Goal: Task Accomplishment & Management: Complete application form

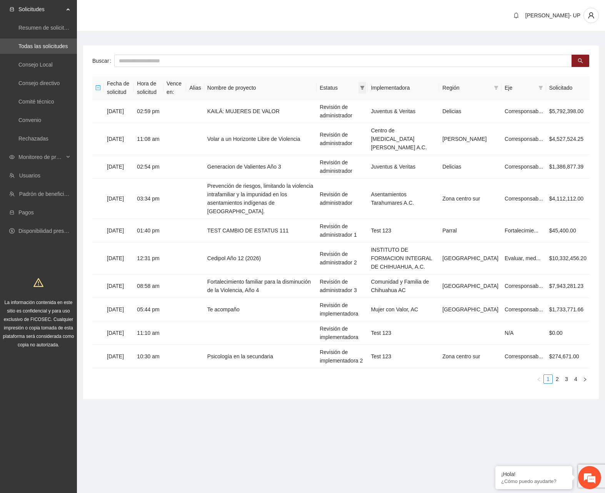
click at [366, 85] on span at bounding box center [362, 88] width 8 height 12
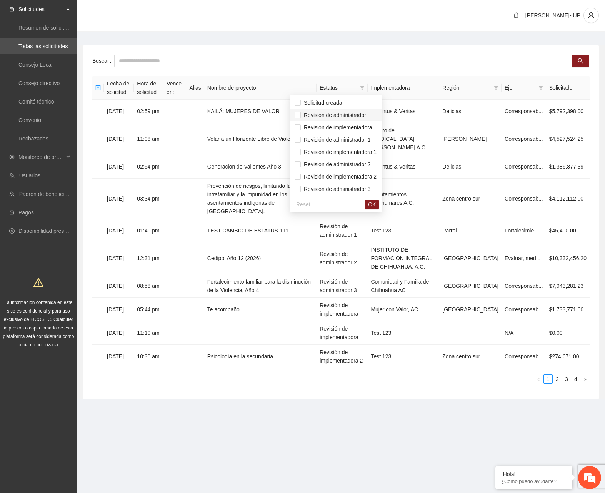
click at [367, 114] on span "Revisión de administrador" at bounding box center [336, 115] width 83 height 8
click at [366, 140] on span "Revisión de administrador 1" at bounding box center [336, 139] width 70 height 6
click at [365, 161] on span "Revisión de administrador 2" at bounding box center [336, 164] width 70 height 6
click at [365, 191] on span "Revisión de administrador 3" at bounding box center [336, 189] width 70 height 6
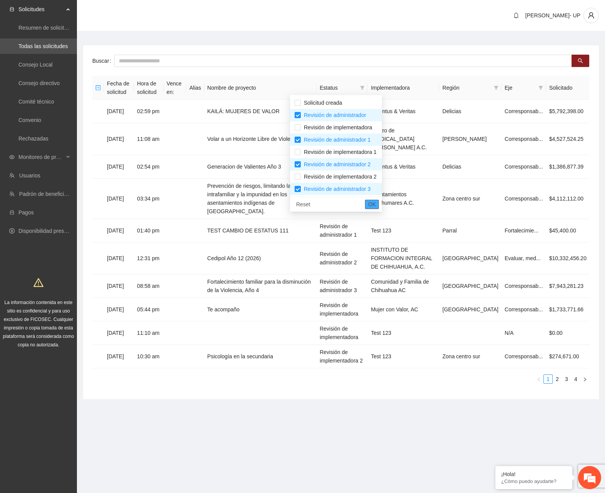
click at [376, 206] on span "OK" at bounding box center [372, 204] width 8 height 8
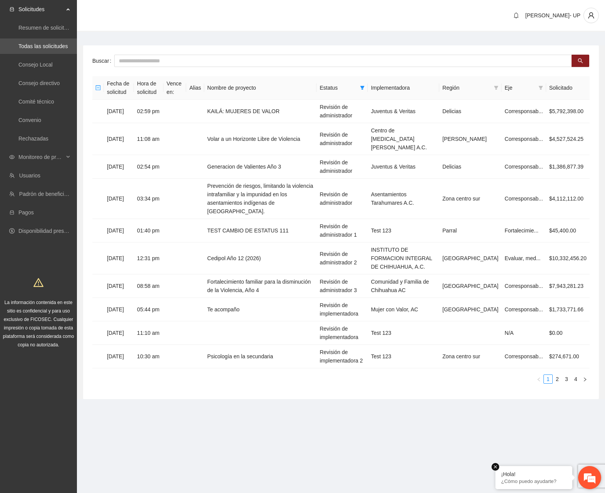
click at [496, 469] on em at bounding box center [495, 467] width 8 height 8
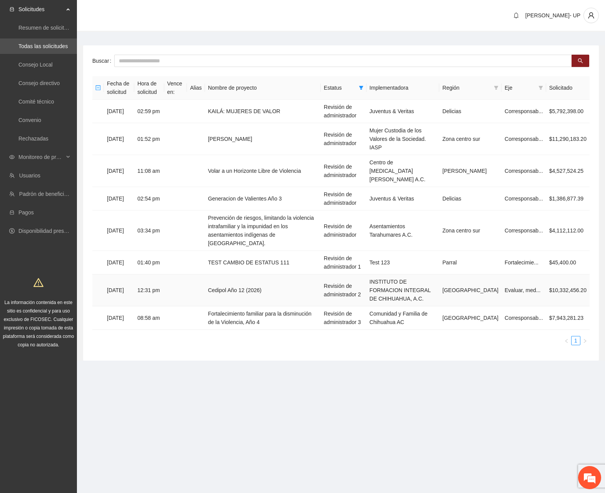
click at [241, 274] on td "Cedipol Año 12 (2026)" at bounding box center [263, 290] width 116 height 32
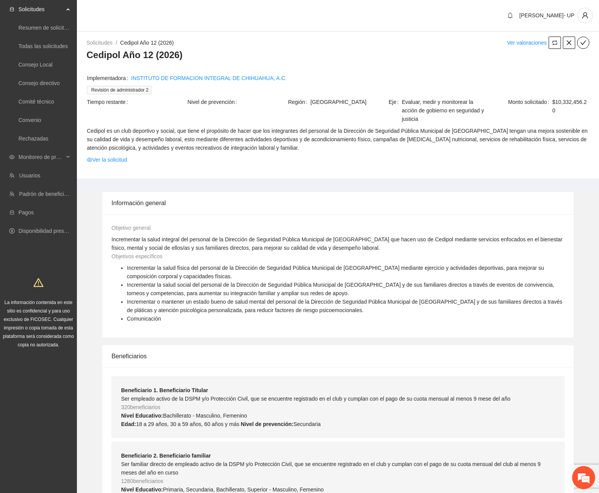
click at [504, 47] on div "Solicitudes / Cedipol Año 12 (2026) / Ver valoraciones" at bounding box center [338, 43] width 503 height 12
click at [513, 40] on link "Ver valoraciones" at bounding box center [527, 43] width 40 height 6
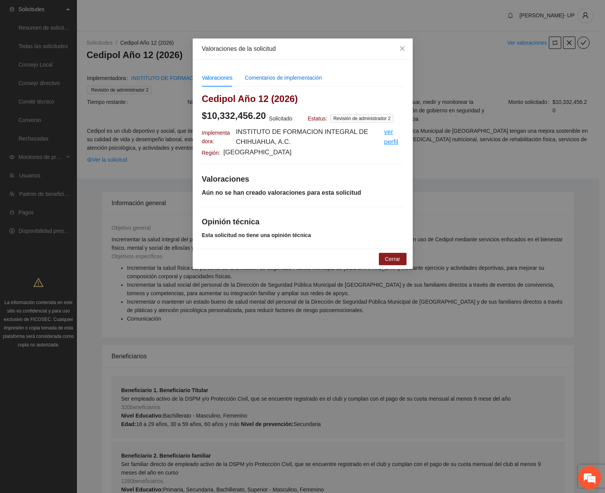
click at [256, 76] on div "Comentarios de implementación" at bounding box center [283, 77] width 77 height 8
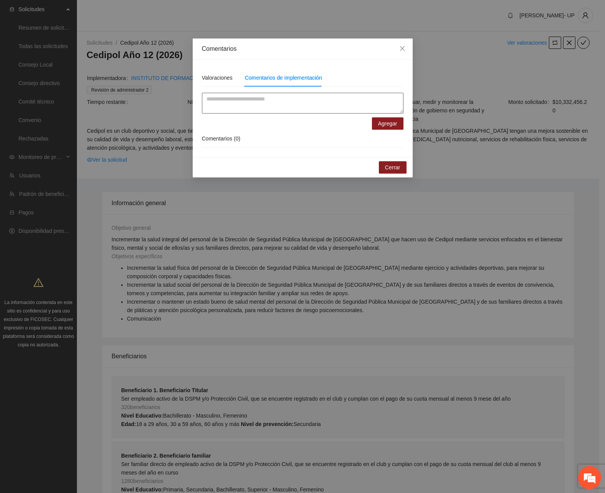
click at [263, 101] on textarea at bounding box center [302, 103] width 201 height 21
paste textarea "**********"
click at [203, 98] on textarea "**********" at bounding box center [302, 103] width 201 height 21
click at [278, 98] on textarea "**********" at bounding box center [302, 103] width 201 height 21
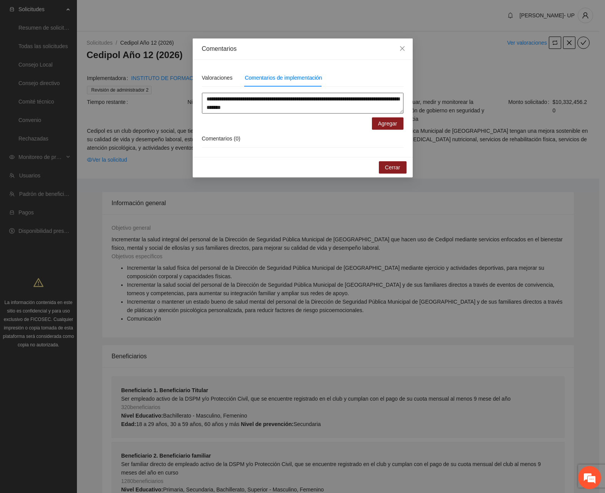
click at [351, 109] on textarea "**********" at bounding box center [302, 103] width 201 height 21
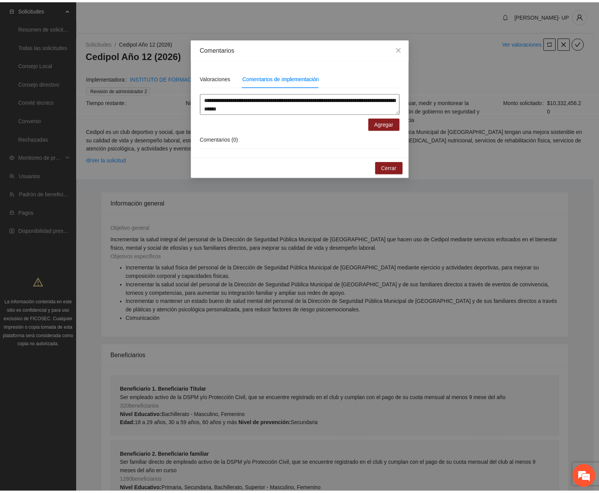
scroll to position [59, 0]
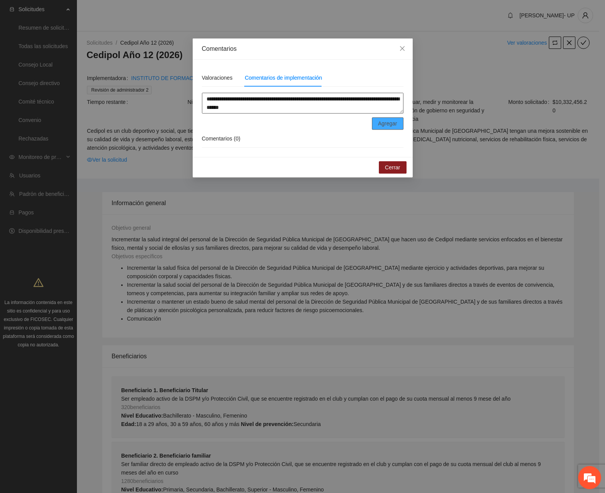
type textarea "**********"
click at [382, 122] on span "Agregar" at bounding box center [387, 123] width 19 height 8
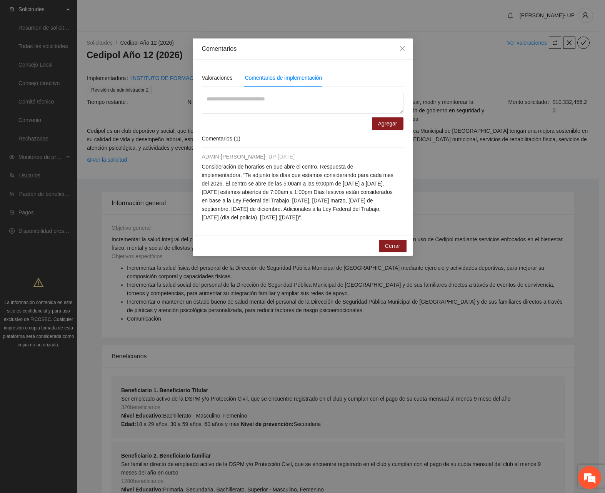
click at [348, 165] on span "Consideración de horarios en que abre el centro. Respuesta de implementadora. "…" at bounding box center [297, 191] width 191 height 57
drag, startPoint x: 227, startPoint y: 217, endPoint x: 255, endPoint y: 218, distance: 28.1
click at [255, 218] on span "Consideración de horarios en que abre el centro. Respuesta de implementadora. "…" at bounding box center [297, 191] width 191 height 57
click at [285, 218] on span "Consideración de horarios en que abre el centro. Respuesta de implementadora. "…" at bounding box center [297, 191] width 191 height 57
drag, startPoint x: 285, startPoint y: 218, endPoint x: 330, endPoint y: 218, distance: 44.2
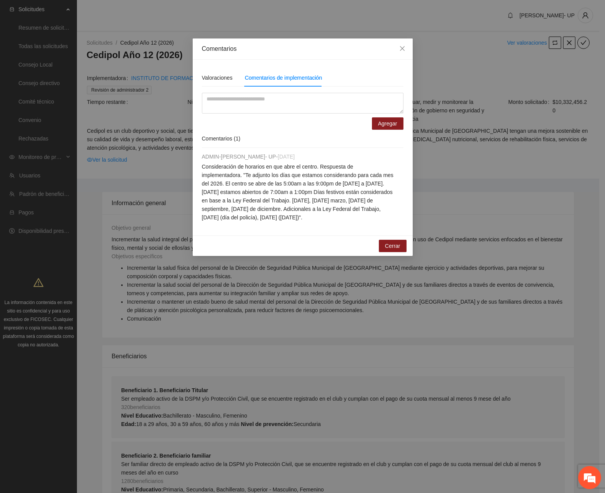
click at [330, 218] on span "Consideración de horarios en que abre el centro. Respuesta de implementadora. "…" at bounding box center [297, 191] width 191 height 57
click at [393, 248] on span "Cerrar" at bounding box center [392, 245] width 15 height 8
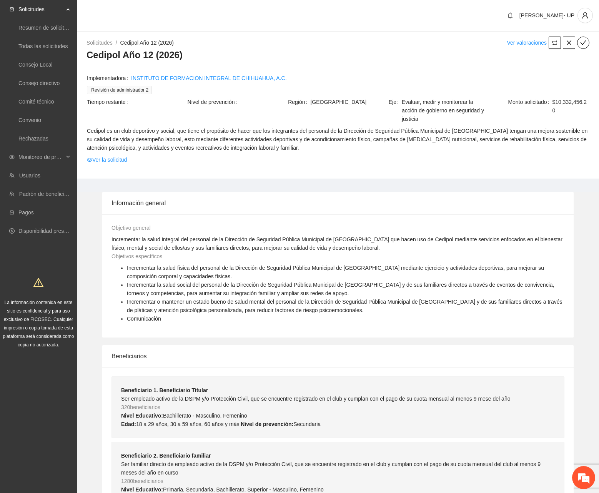
drag, startPoint x: 297, startPoint y: 169, endPoint x: 281, endPoint y: 165, distance: 16.8
click at [297, 169] on div "Solicitudes / Cedipol Año 12 (2026) / Ver valoraciones Cedipol Año 12 (2026) Im…" at bounding box center [338, 108] width 522 height 142
click at [117, 155] on link "Ver la solicitud" at bounding box center [107, 159] width 40 height 8
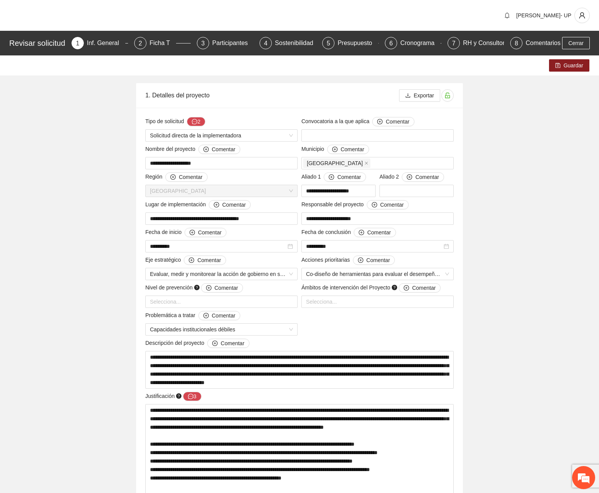
drag, startPoint x: 560, startPoint y: 244, endPoint x: 550, endPoint y: 245, distance: 10.0
click at [341, 45] on div "Presupuesto" at bounding box center [358, 43] width 41 height 12
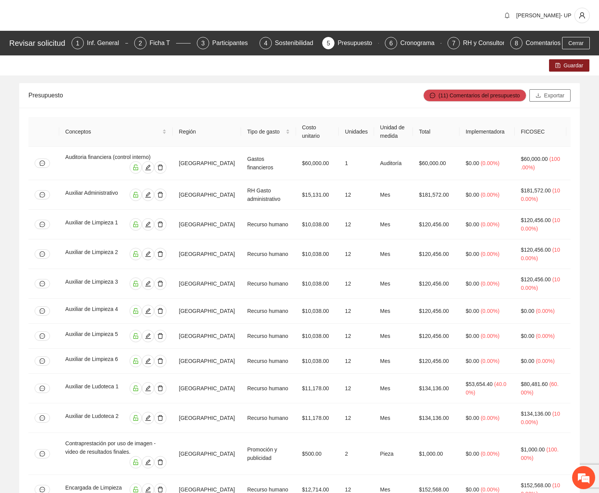
click at [558, 97] on span "Exportar" at bounding box center [554, 95] width 20 height 8
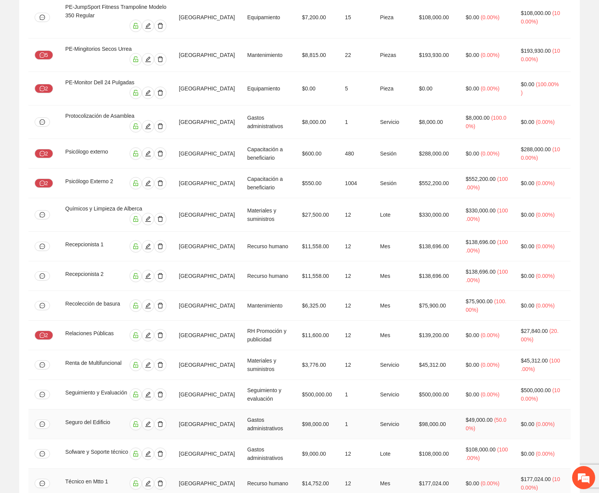
scroll to position [1648, 0]
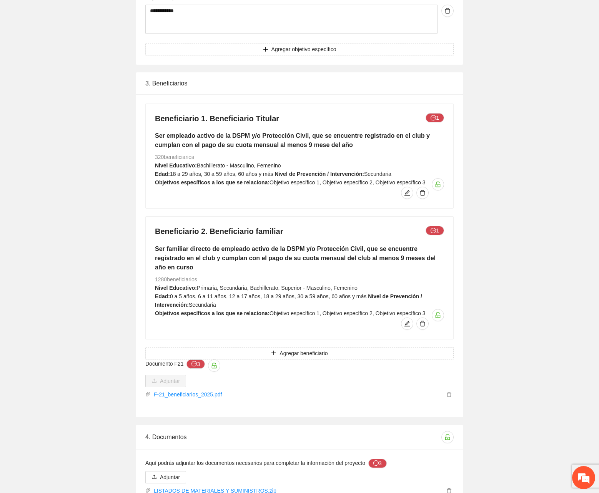
scroll to position [1226, 0]
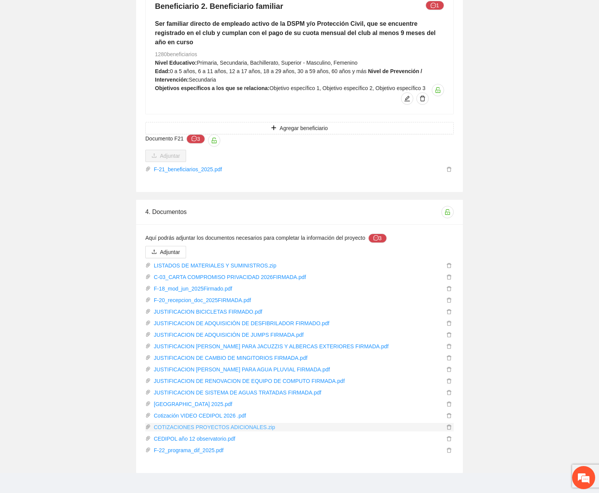
click at [207, 423] on link "COTIZACIONES PROYECTOS ADICIONALES.zip" at bounding box center [298, 427] width 294 height 8
drag, startPoint x: 526, startPoint y: 144, endPoint x: 305, endPoint y: 114, distance: 223.5
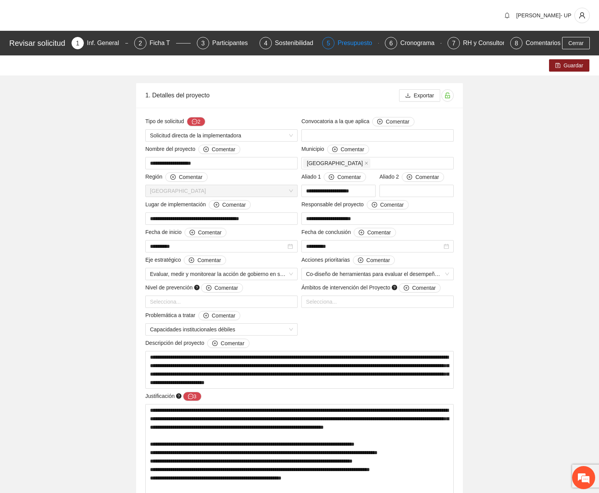
click at [336, 40] on div "5 Presupuesto" at bounding box center [350, 43] width 57 height 12
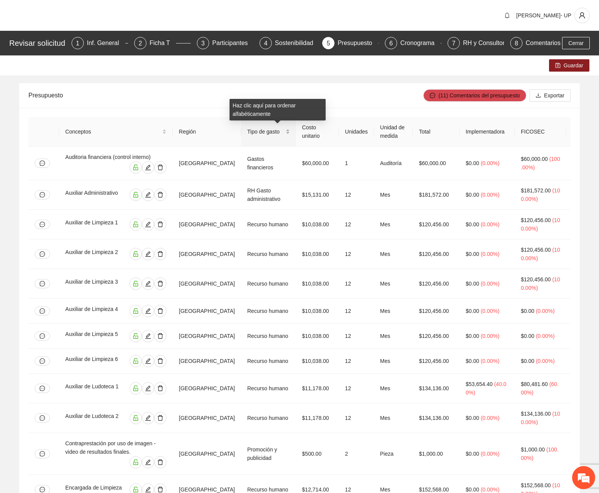
click at [290, 130] on div "Tipo de gasto" at bounding box center [268, 131] width 43 height 8
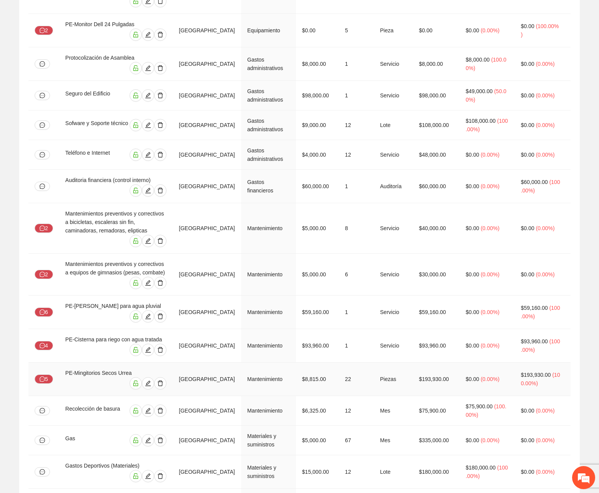
scroll to position [346, 0]
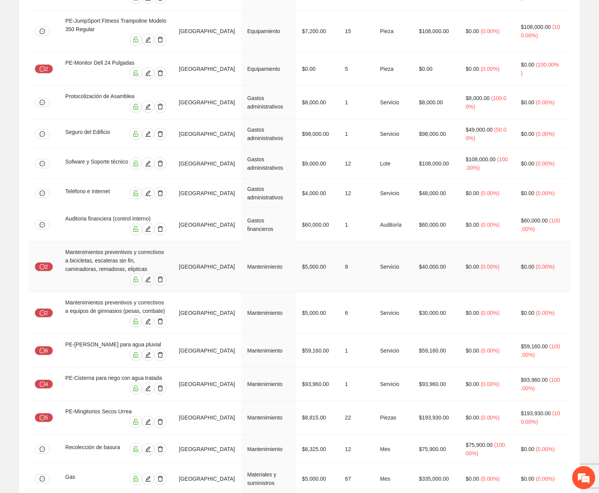
click at [325, 241] on td "$5,000.00" at bounding box center [317, 266] width 43 height 50
drag, startPoint x: 303, startPoint y: 245, endPoint x: 358, endPoint y: 251, distance: 56.1
click at [358, 292] on tr "2 Mantenimientos preventivos y correctivos a equipos de gimnasios (pesas, comba…" at bounding box center [335, 313] width 615 height 42
